Goal: Task Accomplishment & Management: Complete application form

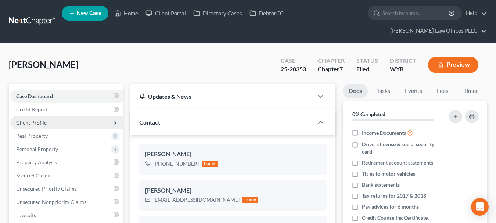
click at [44, 119] on span "Client Profile" at bounding box center [31, 122] width 30 height 6
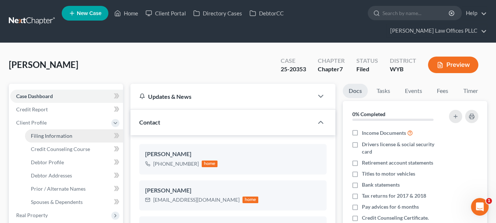
click at [52, 133] on span "Filing Information" at bounding box center [51, 136] width 41 height 6
select select "1"
select select "0"
select select "53"
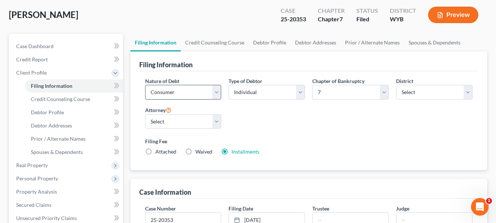
scroll to position [58, 0]
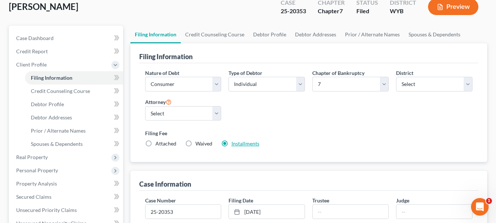
click at [235, 140] on link "Installments" at bounding box center [245, 143] width 28 height 6
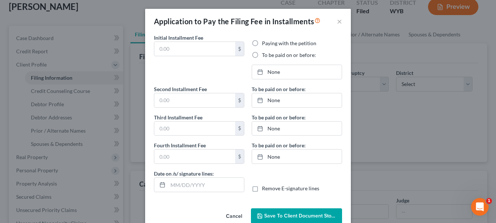
type input "84.50"
radio input "true"
type input "84.50"
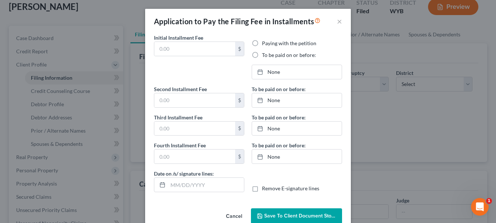
type input "[DATE]"
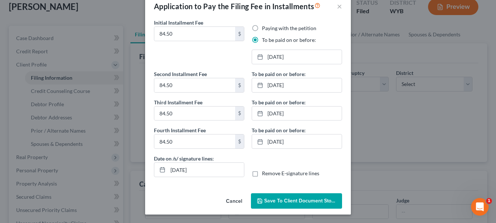
scroll to position [5, 0]
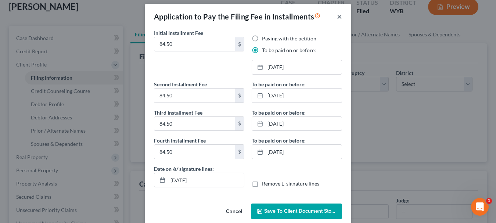
click at [340, 17] on button "×" at bounding box center [339, 16] width 5 height 9
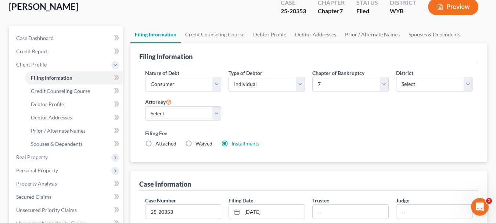
scroll to position [290, 0]
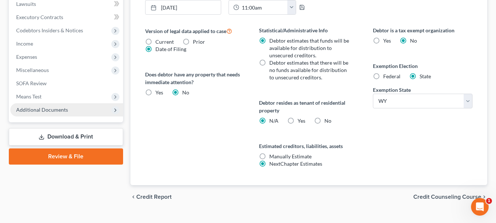
click at [55, 106] on span "Additional Documents" at bounding box center [42, 109] width 52 height 6
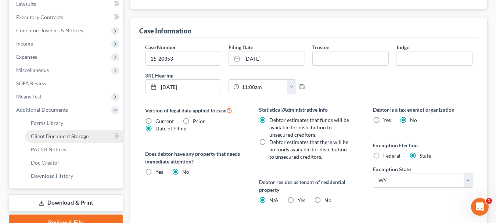
click at [62, 130] on link "Client Document Storage" at bounding box center [74, 136] width 98 height 13
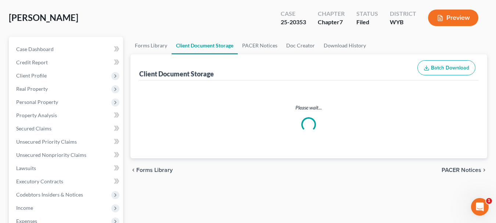
select select "0"
select select "2"
select select "4"
select select "3"
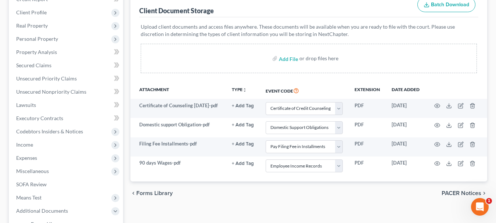
scroll to position [112, 0]
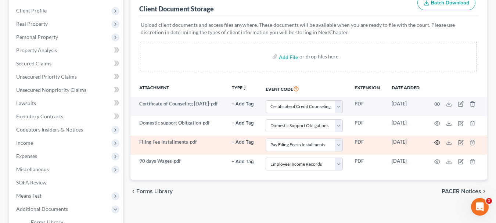
click at [437, 140] on icon "button" at bounding box center [437, 143] width 6 height 6
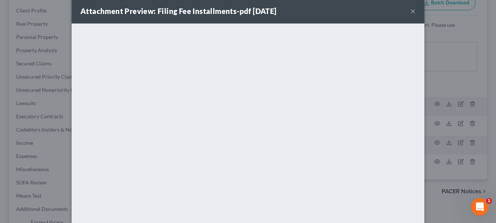
scroll to position [0, 0]
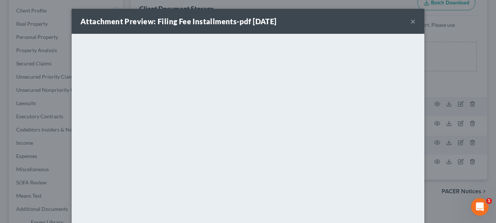
click at [413, 19] on button "×" at bounding box center [412, 21] width 5 height 9
